Goal: Task Accomplishment & Management: Complete application form

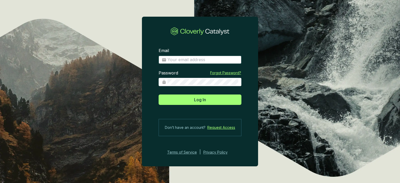
click at [215, 57] on input "Email" at bounding box center [203, 60] width 71 height 6
type input "[PERSON_NAME][EMAIL_ADDRESS][DOMAIN_NAME]"
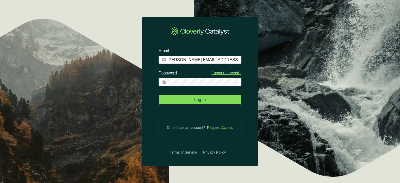
click at [214, 100] on button "Log In" at bounding box center [200, 100] width 83 height 10
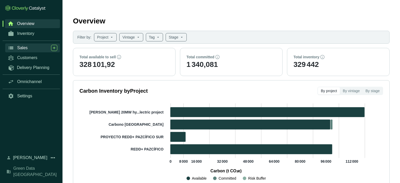
click at [31, 50] on div "Sales" at bounding box center [37, 48] width 40 height 6
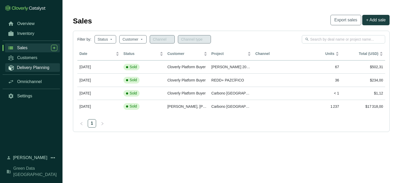
click at [36, 67] on span "Delivery Planning" at bounding box center [33, 67] width 33 height 5
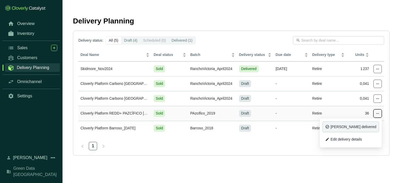
click at [362, 126] on span "[PERSON_NAME] delivered" at bounding box center [354, 127] width 46 height 4
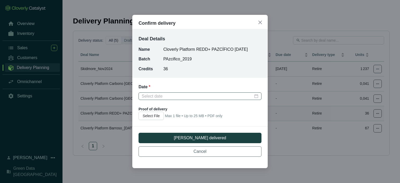
click at [257, 95] on div at bounding box center [200, 97] width 117 height 6
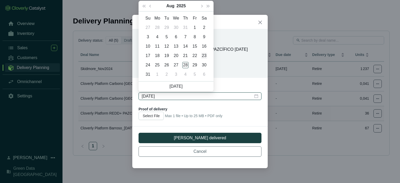
type input "[DATE]"
click at [218, 116] on span "Max 1 file • Up to 25 MB • PDF only" at bounding box center [194, 116] width 58 height 4
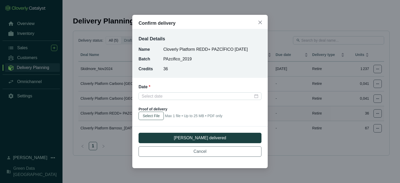
click at [158, 115] on span "Select File" at bounding box center [151, 115] width 17 height 5
click at [148, 115] on span "Select File" at bounding box center [151, 115] width 17 height 5
click at [152, 113] on button "Select File" at bounding box center [151, 116] width 25 height 8
click at [173, 96] on input "Date *" at bounding box center [198, 97] width 112 height 6
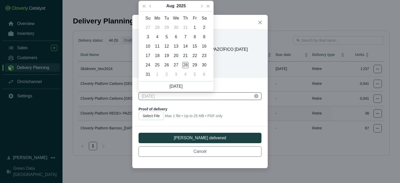
type input "[DATE]"
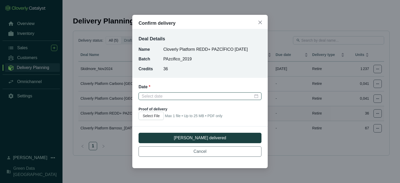
click at [167, 95] on input "Date *" at bounding box center [198, 97] width 112 height 6
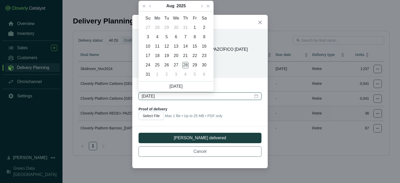
type input "[DATE]"
click at [149, 6] on button "Previous month (PageUp)" at bounding box center [151, 6] width 7 height 10
type input "[DATE]"
click at [159, 55] on div "21" at bounding box center [157, 56] width 6 height 6
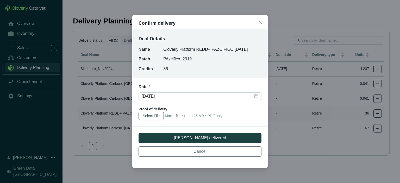
click at [160, 117] on span "Select File" at bounding box center [151, 115] width 17 height 5
click at [156, 115] on span "Select File" at bounding box center [151, 115] width 17 height 5
click at [143, 118] on span "Select File" at bounding box center [151, 115] width 17 height 5
click at [144, 115] on span "Select File" at bounding box center [151, 115] width 17 height 5
click at [145, 115] on span "Select File" at bounding box center [151, 115] width 17 height 5
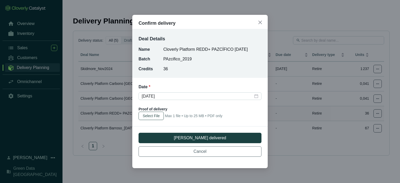
drag, startPoint x: 145, startPoint y: 115, endPoint x: 156, endPoint y: 115, distance: 10.4
click at [146, 115] on span "Select File" at bounding box center [151, 115] width 17 height 5
click at [198, 119] on div "Select File Max 1 file • Up to 25 MB • PDF only" at bounding box center [200, 116] width 123 height 8
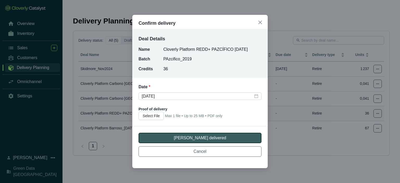
click at [191, 138] on span "[PERSON_NAME] delivered" at bounding box center [200, 138] width 52 height 6
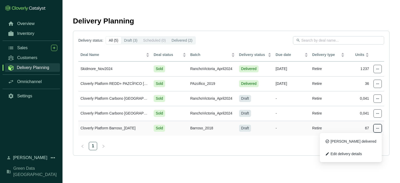
click at [377, 127] on icon at bounding box center [378, 128] width 4 height 6
click at [355, 142] on span "[PERSON_NAME] delivered" at bounding box center [354, 141] width 46 height 4
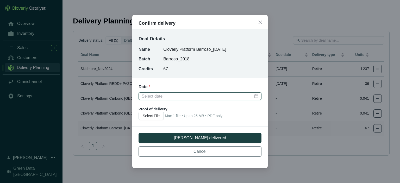
click at [164, 95] on input "Date *" at bounding box center [198, 97] width 112 height 6
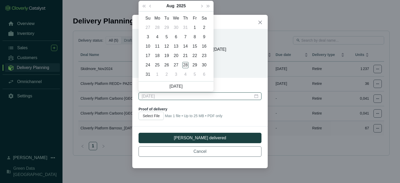
type input "[DATE]"
click at [151, 8] on button "Previous month (PageUp)" at bounding box center [151, 6] width 7 height 10
type input "[DATE]"
click at [158, 57] on div "21" at bounding box center [157, 56] width 6 height 6
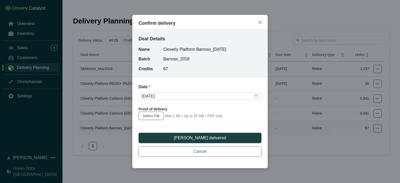
drag, startPoint x: 156, startPoint y: 117, endPoint x: 157, endPoint y: 113, distance: 3.6
click at [156, 114] on span "Select File" at bounding box center [151, 115] width 17 height 5
click at [147, 115] on span "Select File" at bounding box center [151, 115] width 17 height 5
click at [147, 114] on span "Select File" at bounding box center [151, 115] width 17 height 5
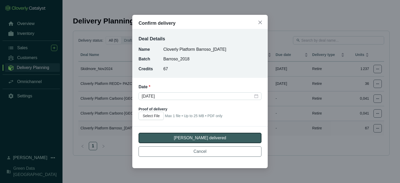
click at [192, 140] on span "[PERSON_NAME] delivered" at bounding box center [200, 138] width 52 height 6
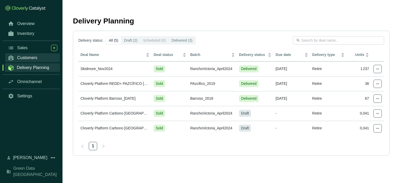
click at [22, 57] on span "Customers" at bounding box center [27, 57] width 20 height 5
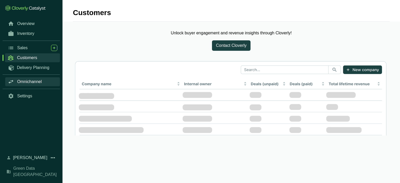
click at [26, 81] on span "Omnichannel" at bounding box center [29, 81] width 25 height 5
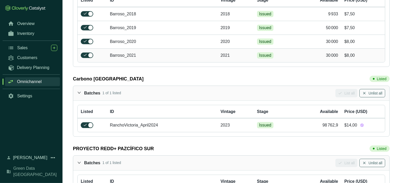
scroll to position [63, 0]
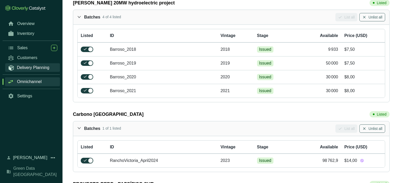
click at [31, 66] on span "Delivery Planning" at bounding box center [33, 67] width 33 height 5
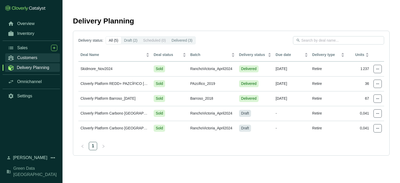
click at [32, 55] on link "Customers" at bounding box center [32, 57] width 55 height 9
